Goal: Task Accomplishment & Management: Manage account settings

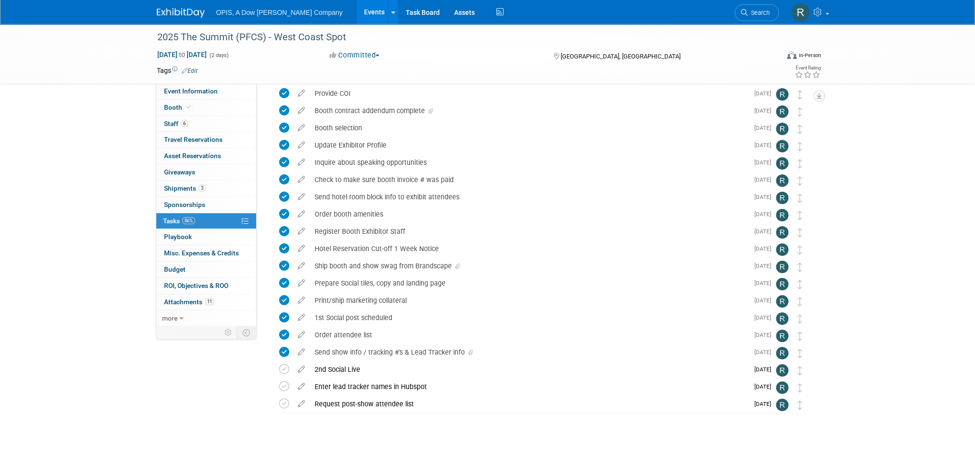
click at [357, 17] on link "Events" at bounding box center [374, 12] width 35 height 24
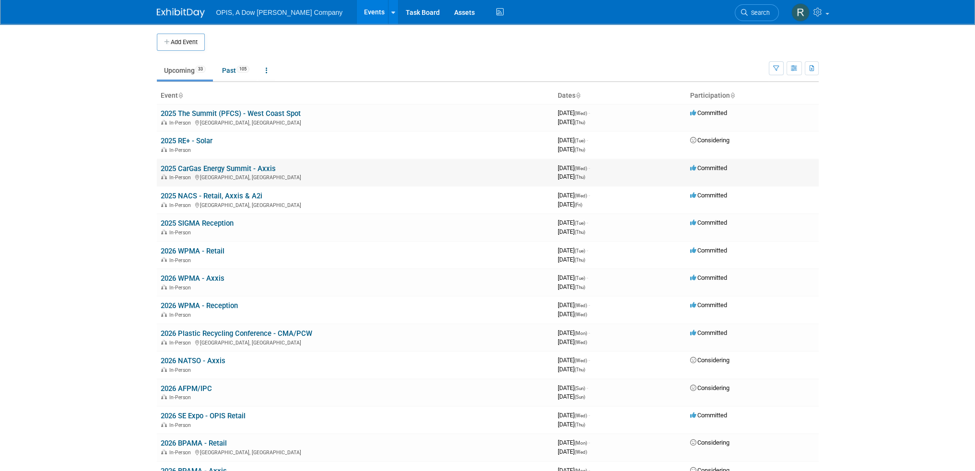
click at [190, 166] on link "2025 CarGas Energy Summit - Axxis" at bounding box center [218, 168] width 115 height 9
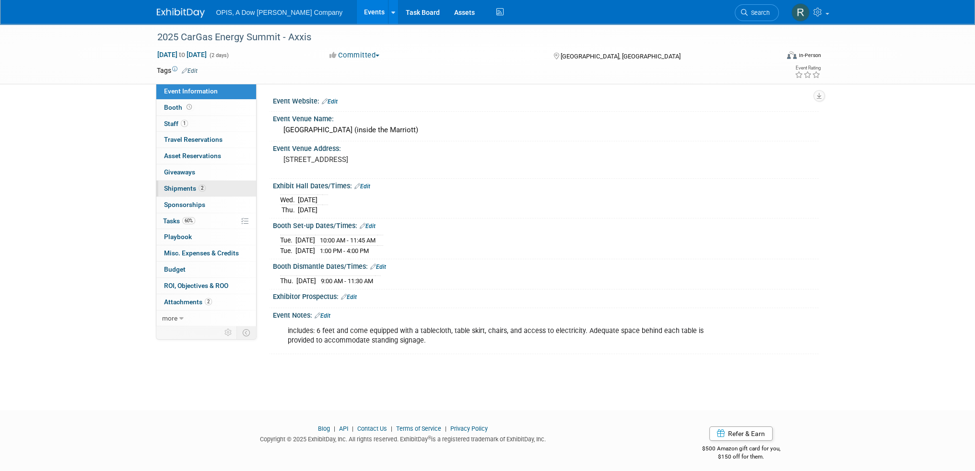
click at [171, 189] on span "Shipments 2" at bounding box center [185, 189] width 42 height 8
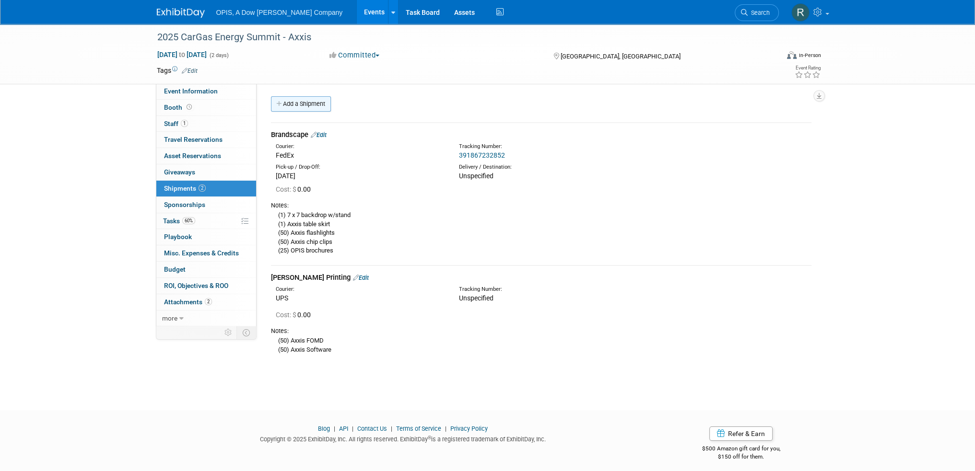
click at [305, 101] on link "Add a Shipment" at bounding box center [301, 103] width 60 height 15
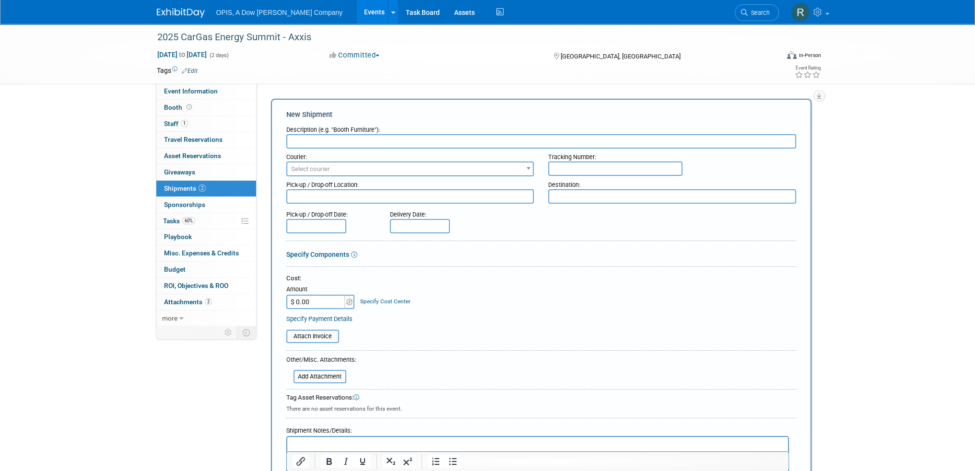
click at [647, 167] on input "text" at bounding box center [615, 169] width 134 height 14
paste input "459038421500"
type input "459038421500"
click at [453, 140] on input "text" at bounding box center [541, 141] width 510 height 14
type input "Brandscape - Axxis carabiner for sponsorship welcome bag"
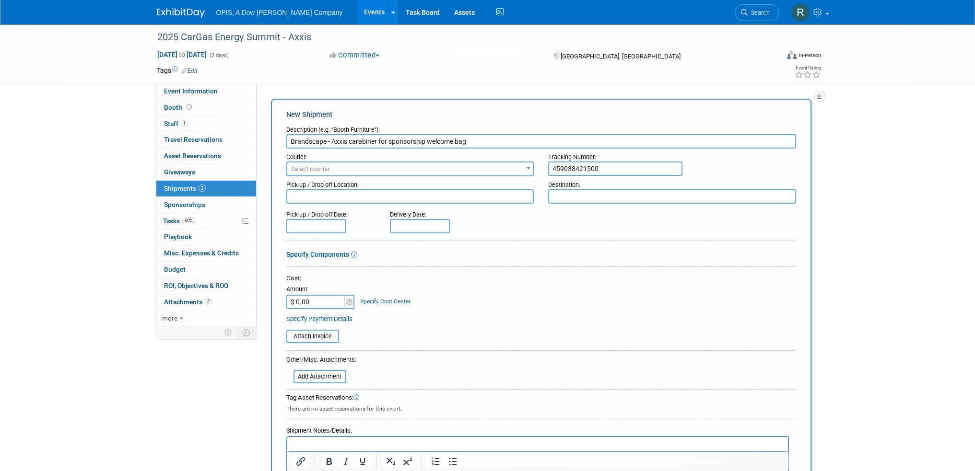
click at [439, 170] on span "Select courier" at bounding box center [410, 169] width 246 height 13
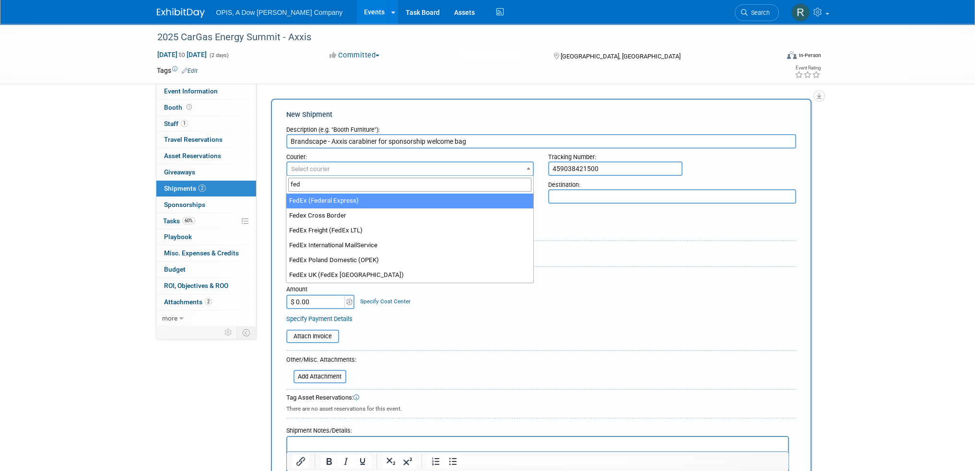
type input "fed"
select select "206"
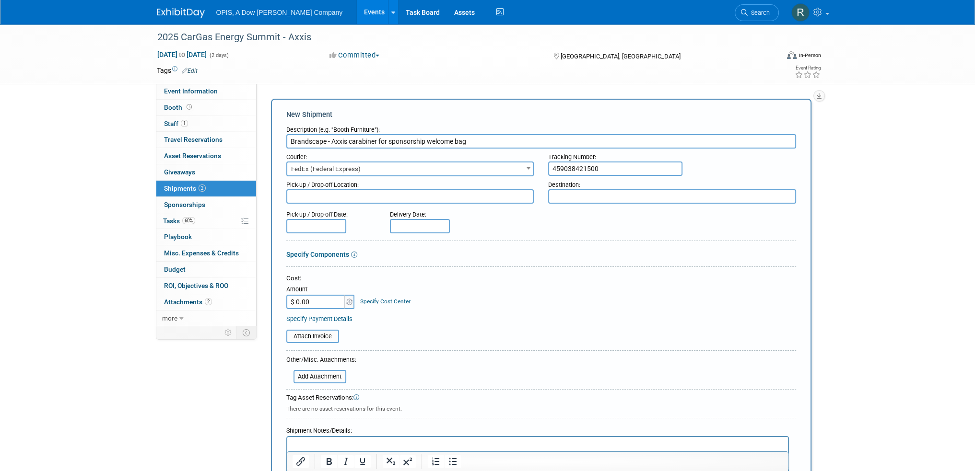
drag, startPoint x: 605, startPoint y: 170, endPoint x: 498, endPoint y: 176, distance: 107.1
click at [498, 176] on form "Description (e.g. "Booth Furniture"): Brandscape - Axxis carabiner for sponsors…" at bounding box center [541, 317] width 510 height 392
click at [329, 226] on input "text" at bounding box center [316, 226] width 60 height 14
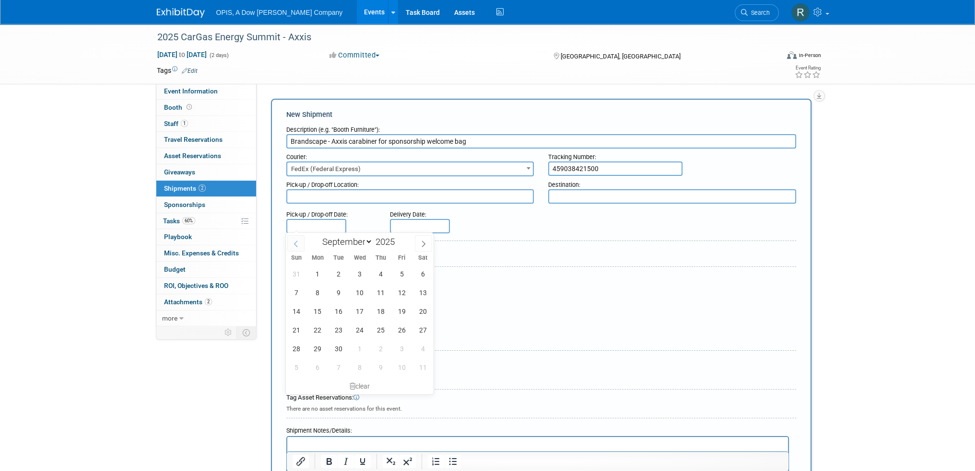
click at [295, 246] on icon at bounding box center [296, 244] width 7 height 7
select select "7"
click at [382, 331] on span "21" at bounding box center [380, 330] width 19 height 19
type input "Aug 21, 2025"
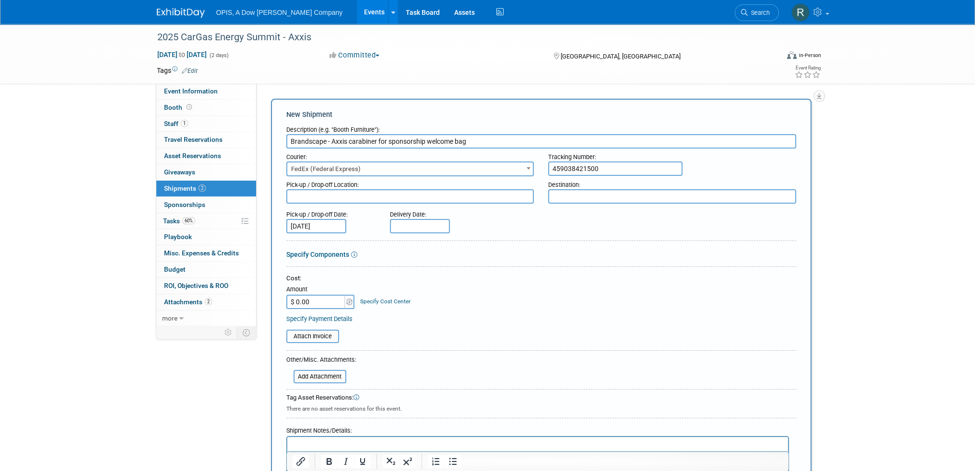
click at [412, 226] on input "text" at bounding box center [420, 226] width 60 height 14
click at [399, 243] on icon at bounding box center [399, 244] width 7 height 7
select select "7"
click at [438, 348] on span "26" at bounding box center [442, 349] width 19 height 19
type input "Aug 26, 2025"
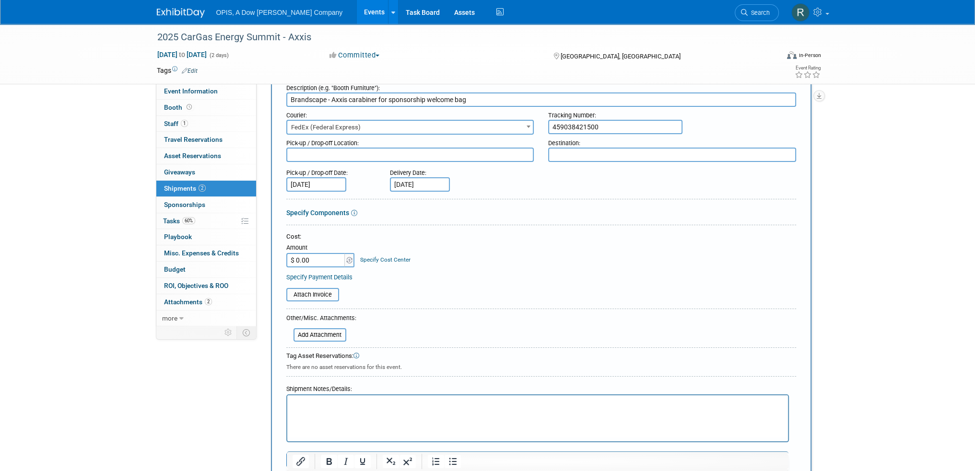
scroll to position [144, 0]
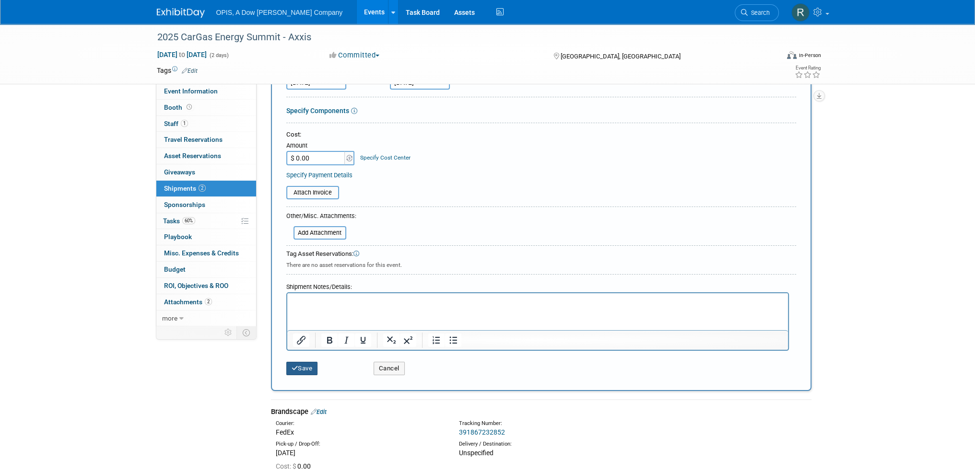
click at [314, 366] on button "Save" at bounding box center [302, 368] width 32 height 13
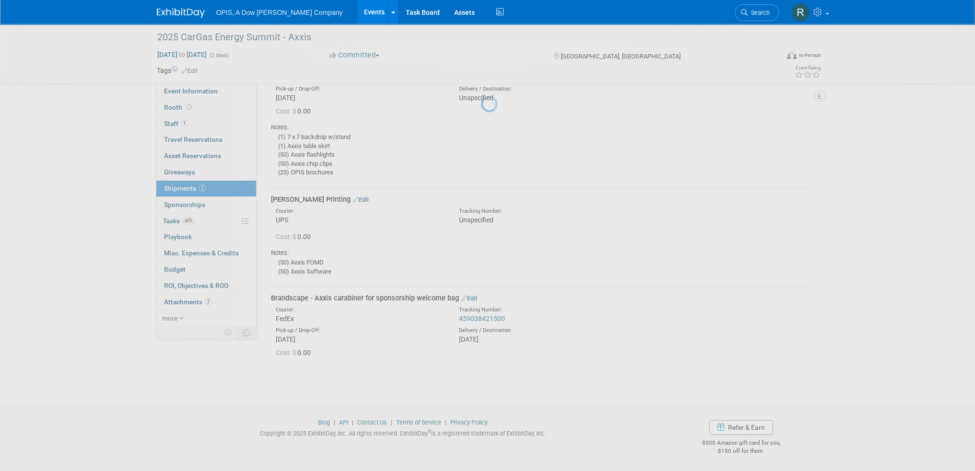
scroll to position [77, 0]
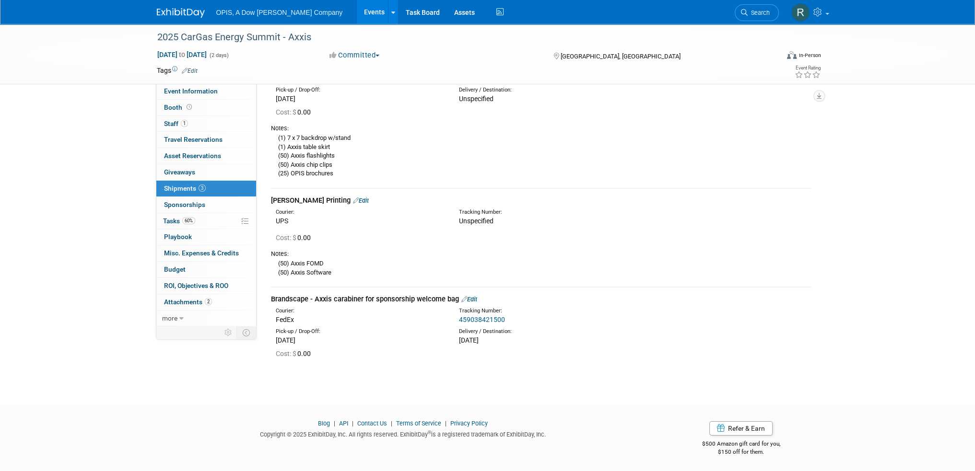
click at [357, 16] on link "Events" at bounding box center [374, 12] width 35 height 24
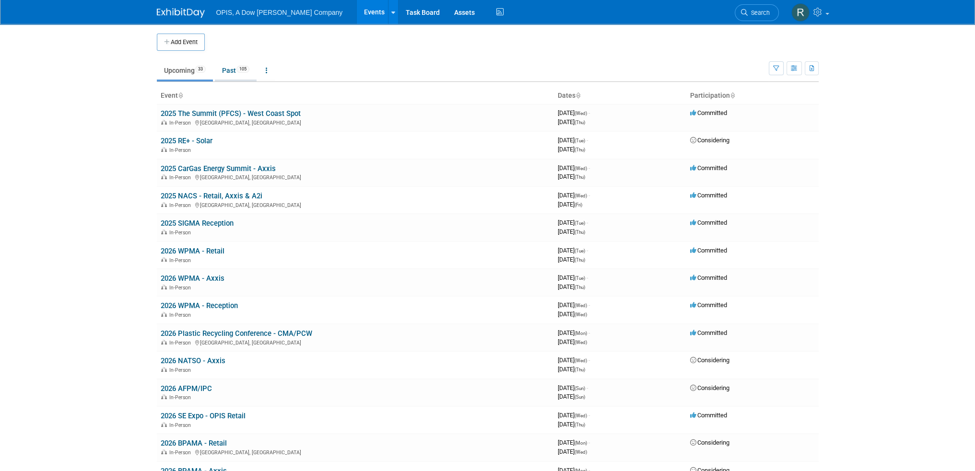
click at [235, 73] on link "Past 105" at bounding box center [236, 70] width 42 height 18
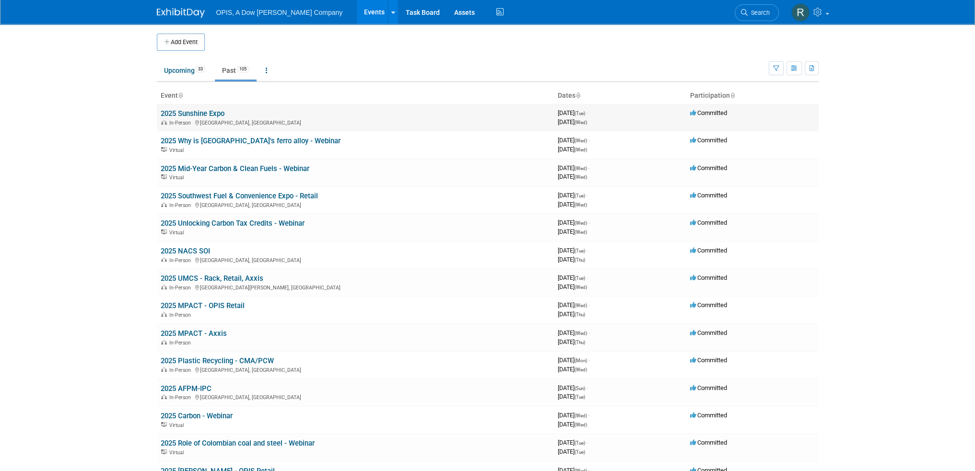
click at [211, 113] on link "2025 Sunshine Expo" at bounding box center [193, 113] width 64 height 9
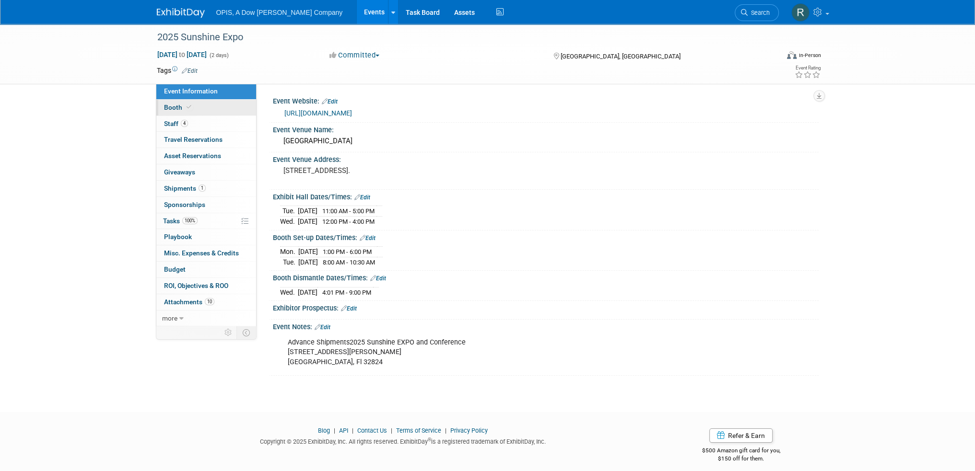
click at [171, 108] on span "Booth" at bounding box center [178, 108] width 29 height 8
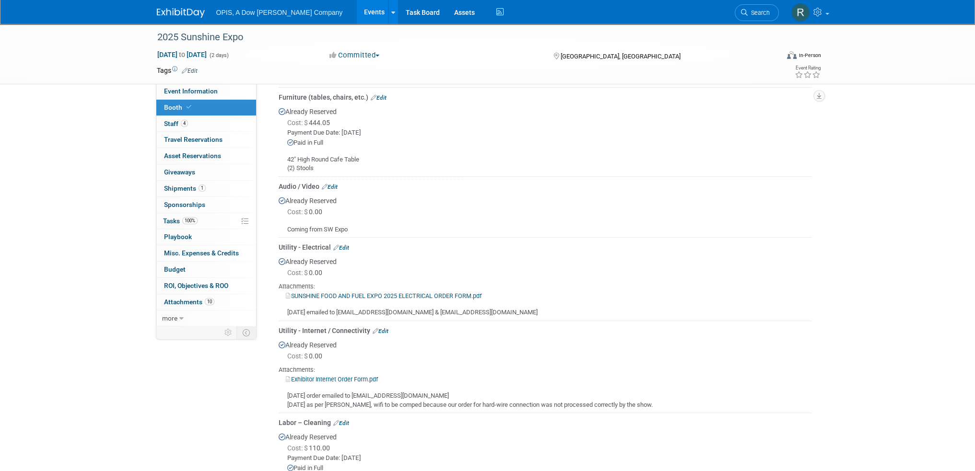
scroll to position [288, 0]
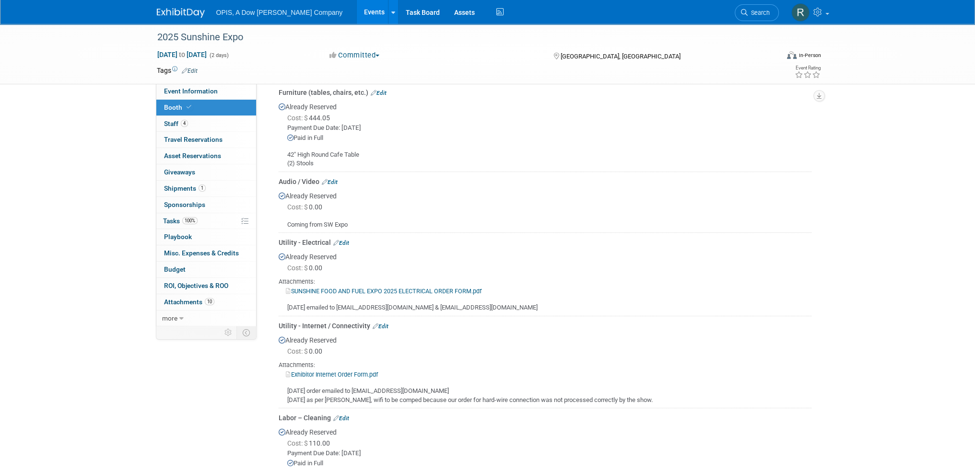
click at [345, 243] on link "Edit" at bounding box center [341, 243] width 16 height 7
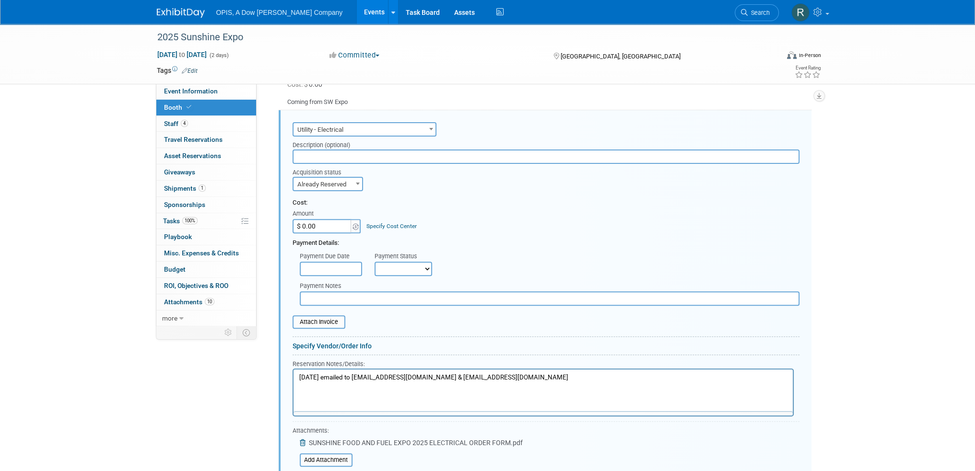
scroll to position [0, 0]
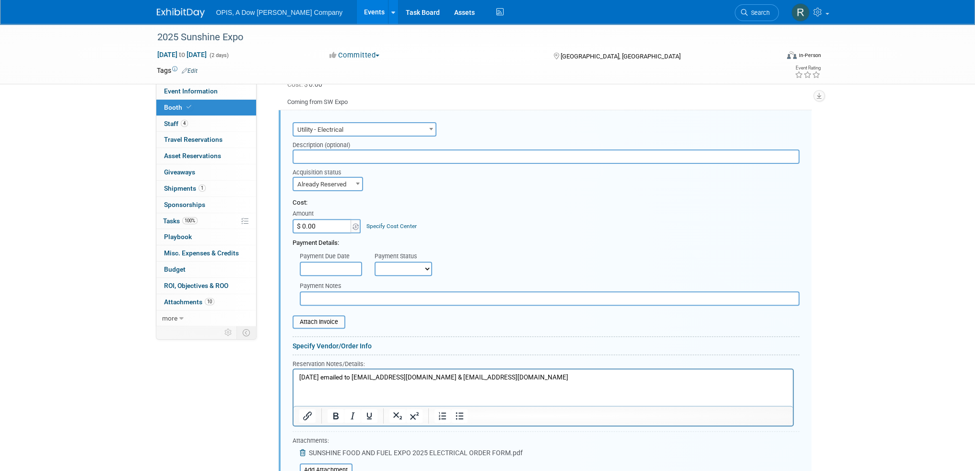
click at [333, 226] on input "$ 0.00" at bounding box center [323, 226] width 60 height 14
type input "$ 127.80"
click at [333, 268] on input "text" at bounding box center [331, 269] width 62 height 14
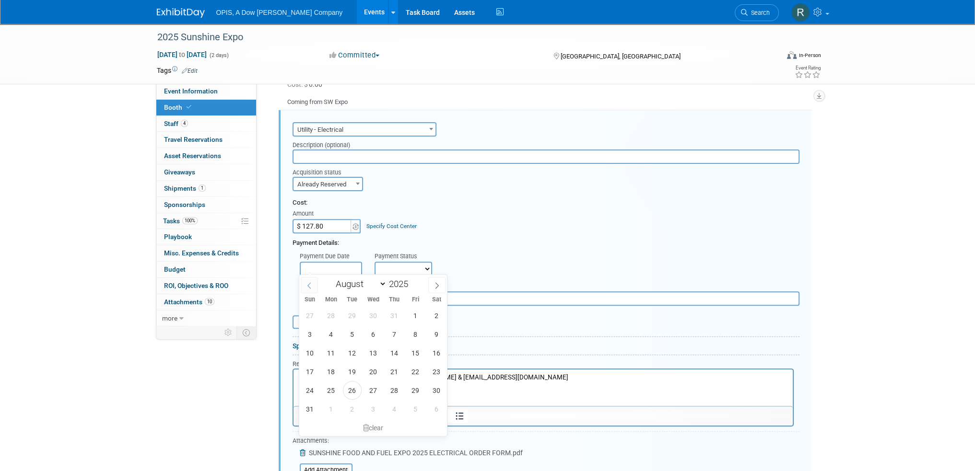
click at [311, 286] on icon at bounding box center [309, 285] width 7 height 7
select select "6"
click at [350, 370] on span "22" at bounding box center [352, 372] width 19 height 19
type input "Jul 22, 2025"
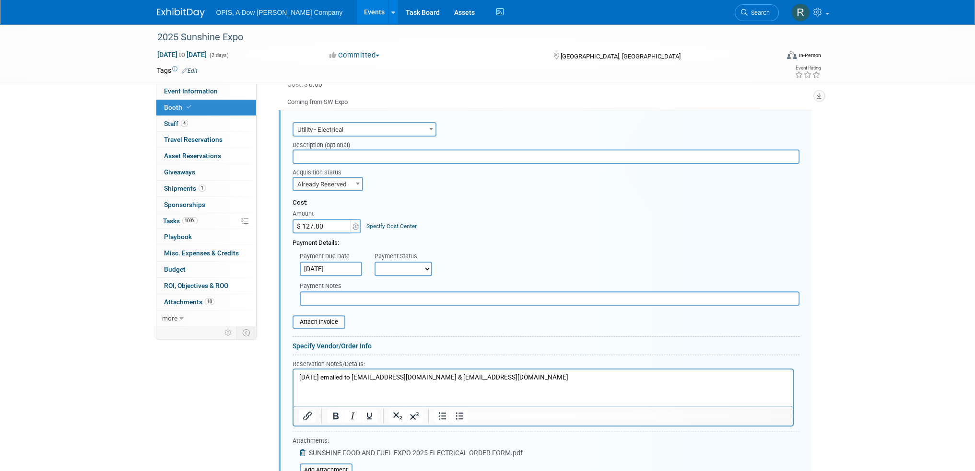
click at [402, 267] on select "Not Paid Yet Partially Paid Paid in Full" at bounding box center [404, 269] width 58 height 14
select select "1"
click at [375, 262] on select "Not Paid Yet Partially Paid Paid in Full" at bounding box center [404, 269] width 58 height 14
click at [332, 321] on input "file" at bounding box center [287, 323] width 114 height 12
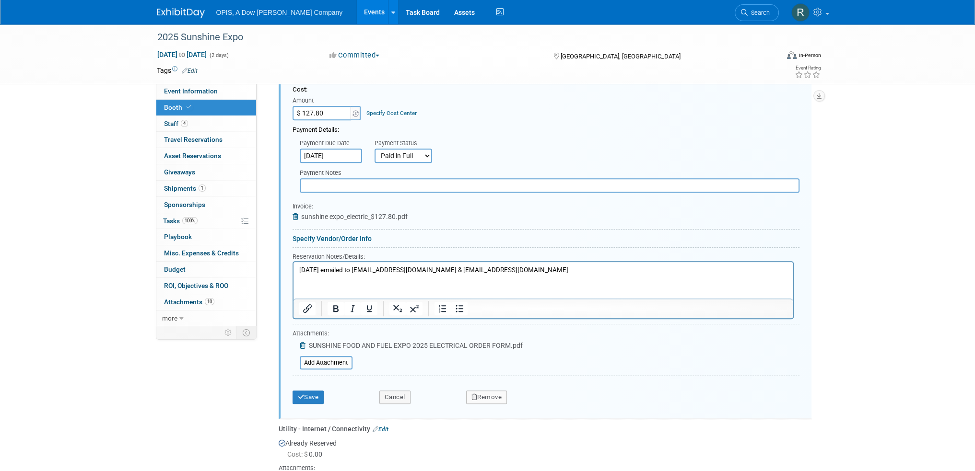
scroll to position [554, 0]
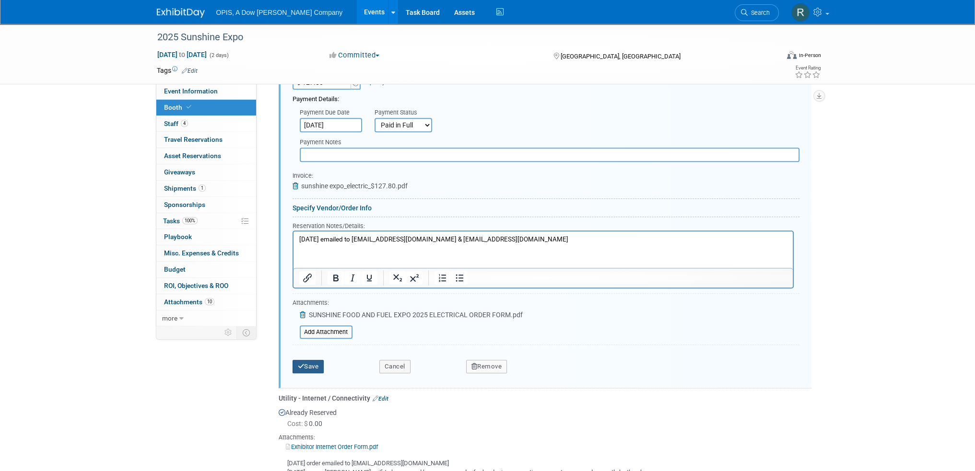
click at [317, 362] on button "Save" at bounding box center [309, 366] width 32 height 13
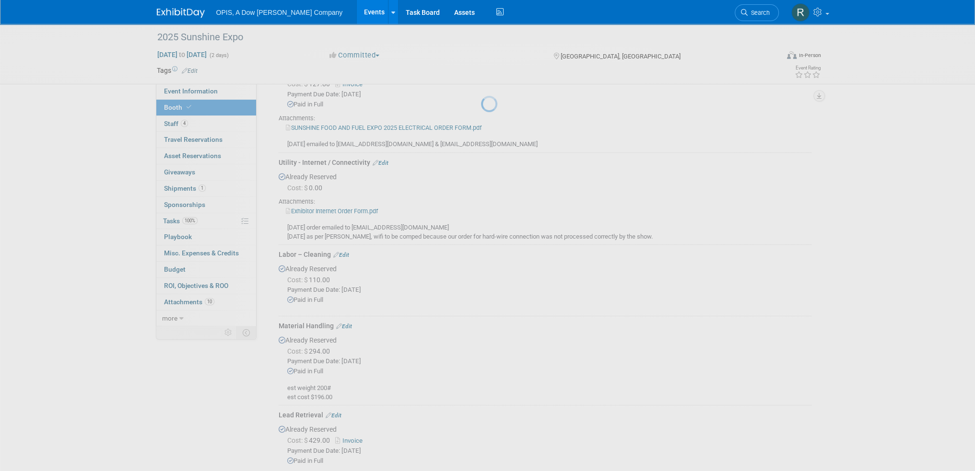
scroll to position [411, 0]
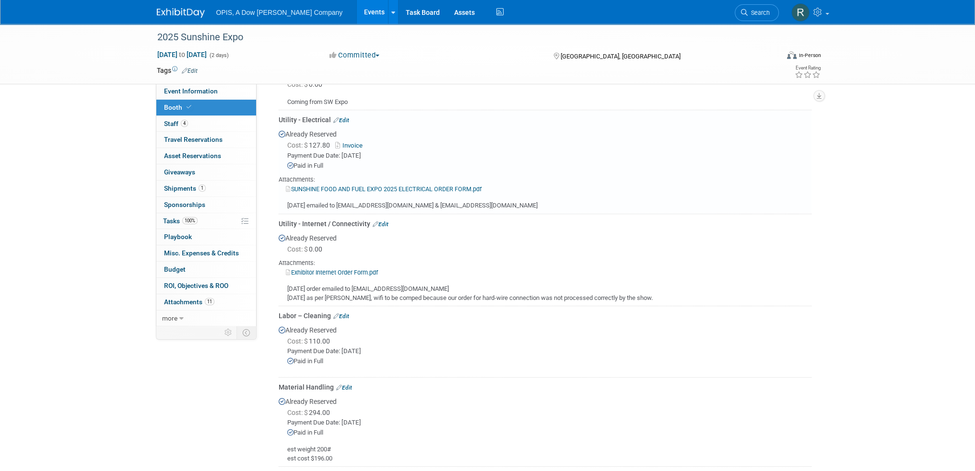
click at [357, 14] on link "Events" at bounding box center [374, 12] width 35 height 24
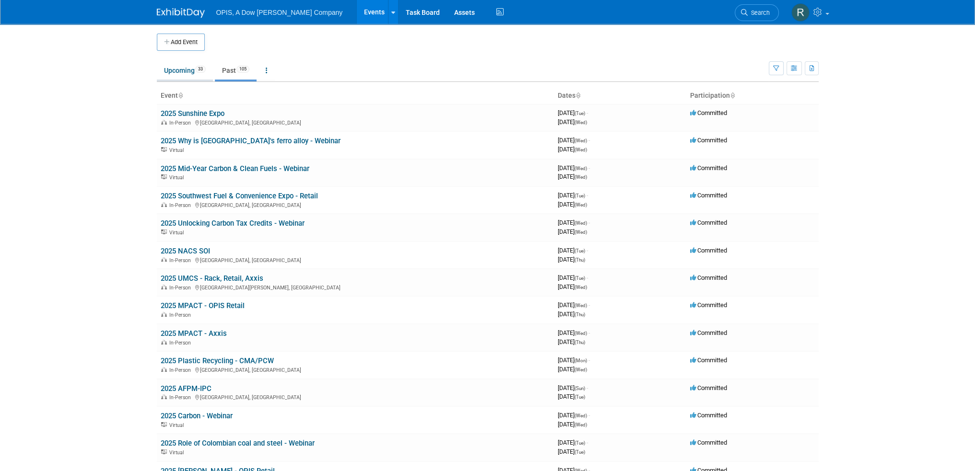
click at [171, 71] on link "Upcoming 33" at bounding box center [185, 70] width 56 height 18
